Goal: Use online tool/utility: Utilize a website feature to perform a specific function

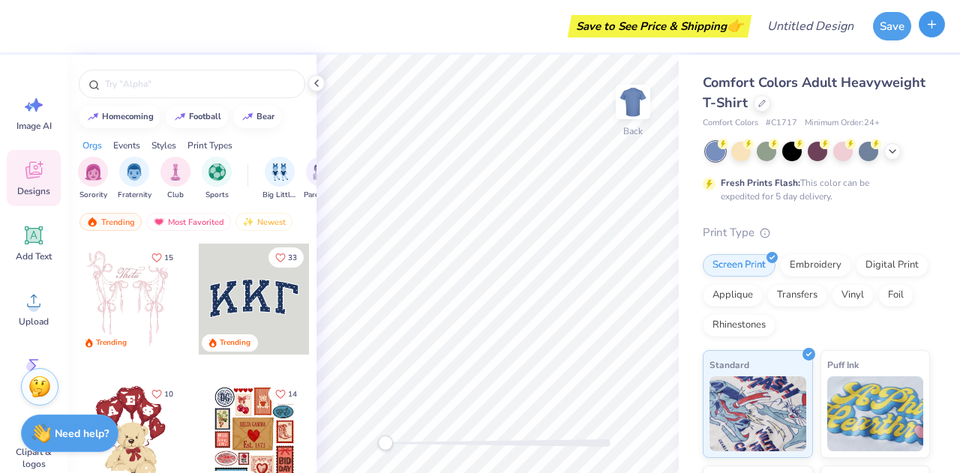
click at [927, 34] on button "button" at bounding box center [932, 24] width 26 height 26
click at [930, 23] on icon "button" at bounding box center [931, 24] width 13 height 13
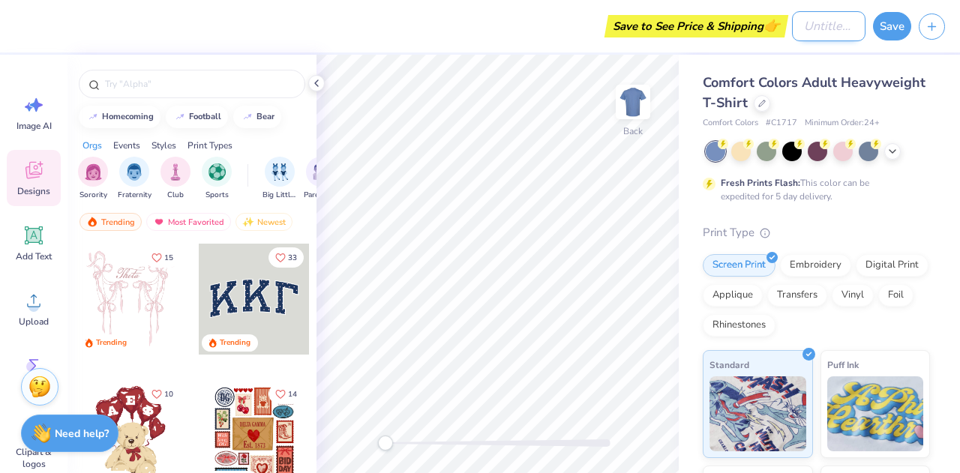
click at [826, 28] on input "Design Title" at bounding box center [828, 26] width 73 height 30
click at [295, 166] on div "Big Little Reveal" at bounding box center [279, 177] width 34 height 44
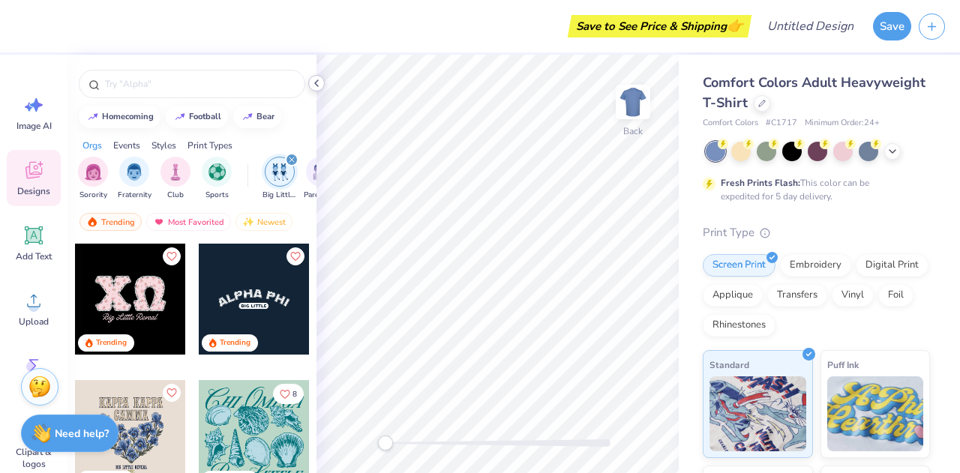
click at [311, 79] on icon at bounding box center [316, 83] width 12 height 12
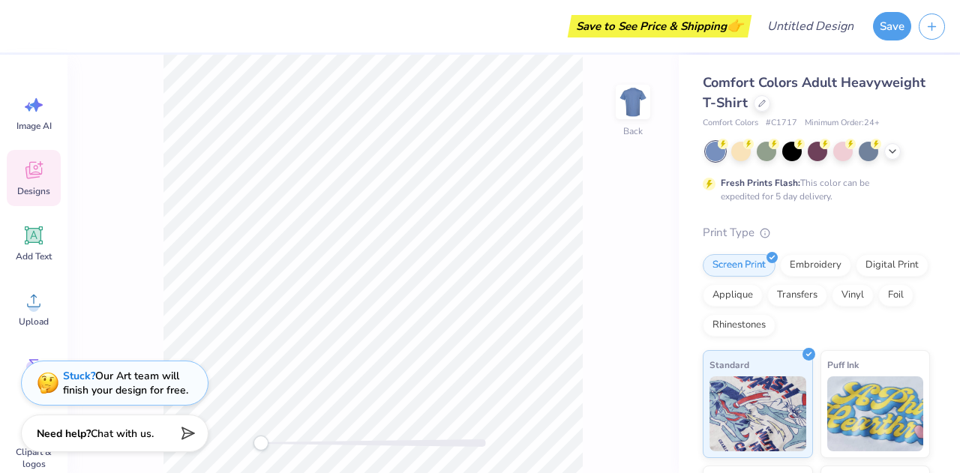
click at [740, 248] on div "Print Type Screen Print Embroidery Digital Print Applique Transfers Vinyl Foil …" at bounding box center [816, 457] width 227 height 466
click at [781, 165] on div "Fresh Prints Flash: This color can be expedited for 5 day delivery." at bounding box center [816, 172] width 227 height 61
click at [796, 150] on div at bounding box center [791, 149] width 19 height 19
